Goal: Task Accomplishment & Management: Manage account settings

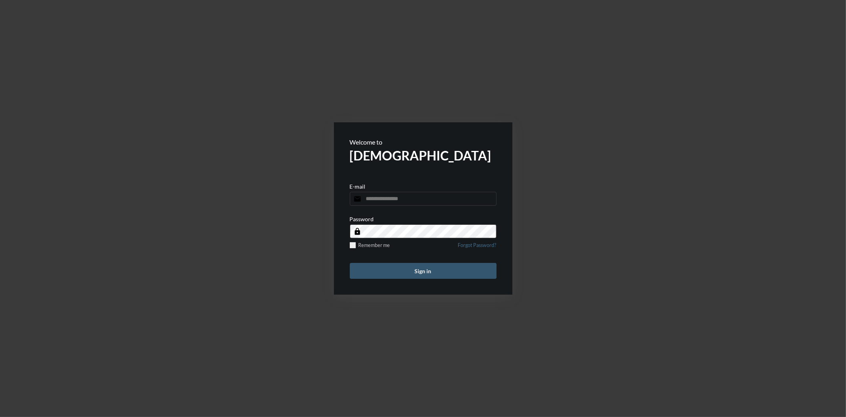
type input "**********"
click at [427, 266] on button "Sign in" at bounding box center [423, 271] width 147 height 16
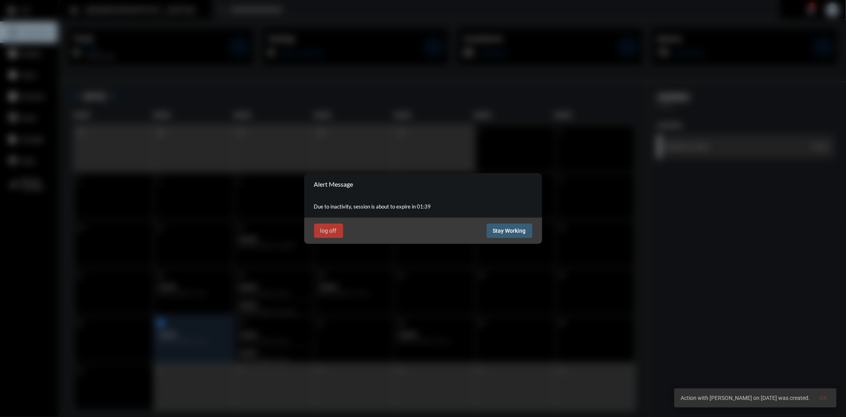
click at [520, 229] on span "Stay Working" at bounding box center [509, 230] width 33 height 6
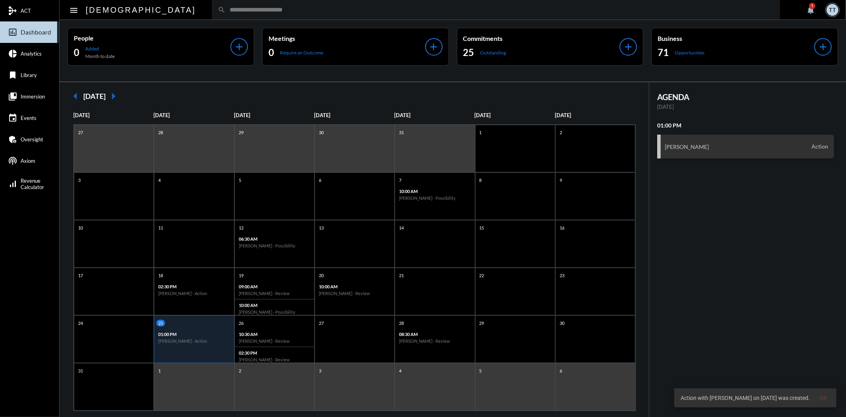
click at [810, 8] on mat-icon "notifications" at bounding box center [811, 10] width 10 height 10
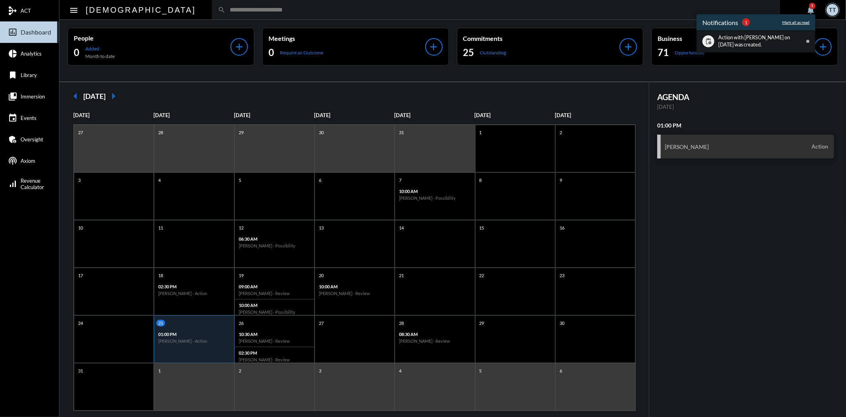
click at [798, 23] on p "Mark all as read" at bounding box center [795, 22] width 27 height 5
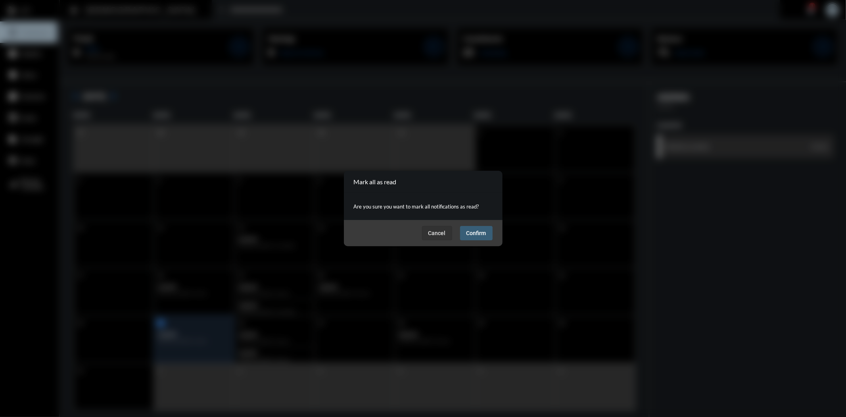
click at [468, 233] on span "Confirm" at bounding box center [476, 233] width 20 height 6
